Goal: Information Seeking & Learning: Learn about a topic

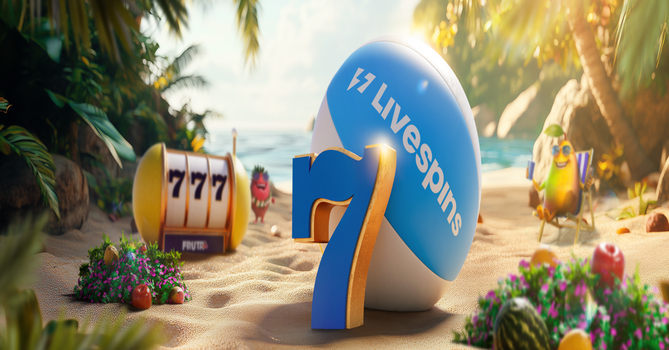
click at [7, 119] on span "close icon" at bounding box center [7, 119] width 0 height 0
click at [311, 132] on form "200 Ilmaiskierrosta €50 €150 €250 *** € € Talleta ja pelaa 200 kierrätysvapaata…" at bounding box center [333, 147] width 660 height 120
click at [48, 63] on span "Tarjoukset" at bounding box center [34, 59] width 28 height 7
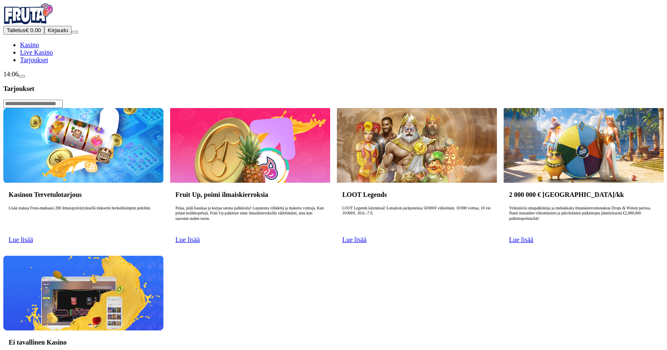
click at [33, 236] on link "Lue lisää" at bounding box center [21, 239] width 24 height 7
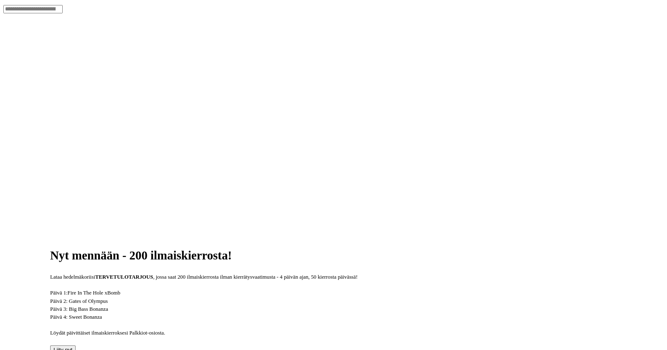
scroll to position [208, 0]
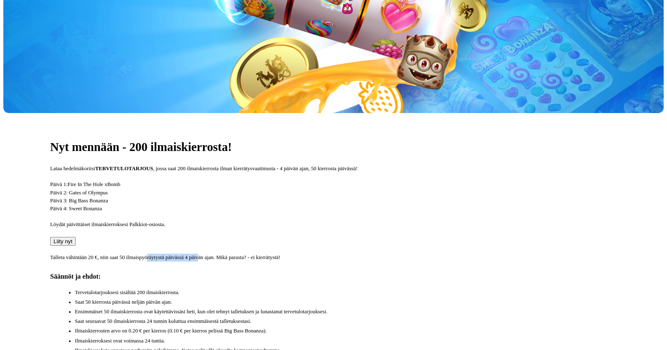
drag, startPoint x: 324, startPoint y: 171, endPoint x: 403, endPoint y: 172, distance: 79.0
click at [403, 254] on p "Talleta vähintään 20 €, niin saat 50 ilmaispyöräytystä päivässä 4 päivän ajan. …" at bounding box center [333, 258] width 566 height 8
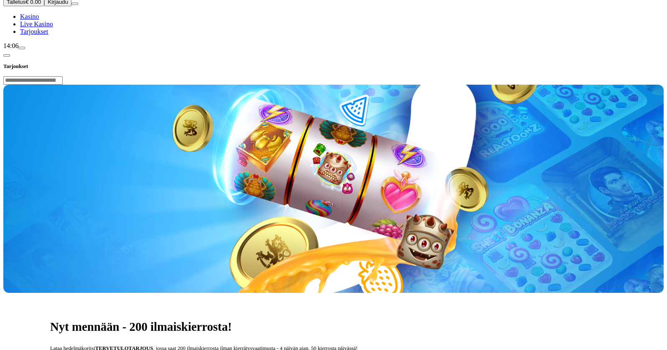
scroll to position [0, 0]
